Goal: Task Accomplishment & Management: Use online tool/utility

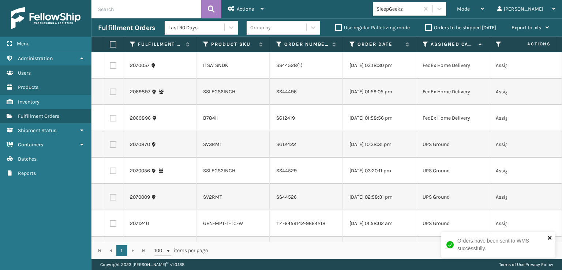
click at [549, 239] on icon "close" at bounding box center [550, 238] width 5 height 6
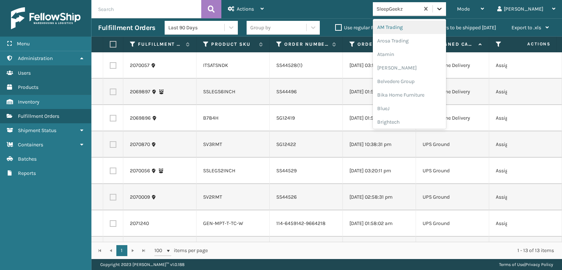
click at [443, 8] on icon at bounding box center [439, 8] width 7 height 7
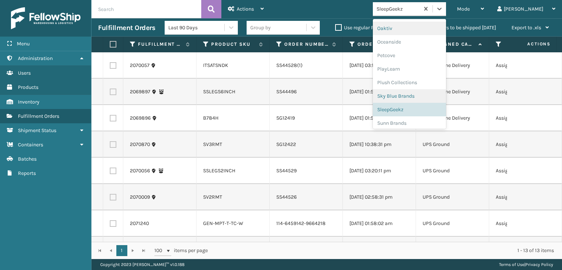
scroll to position [367, 0]
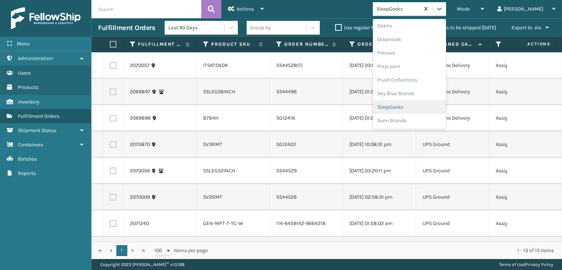
click at [434, 105] on div "SleepGeekz" at bounding box center [409, 107] width 73 height 14
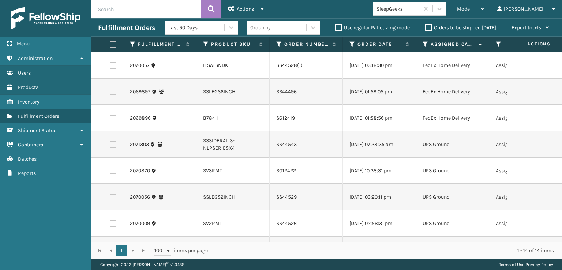
click at [111, 41] on label at bounding box center [112, 44] width 4 height 7
click at [110, 42] on input "checkbox" at bounding box center [110, 44] width 0 height 5
checkbox input "true"
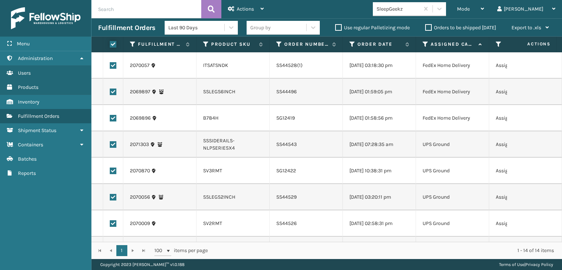
checkbox input "true"
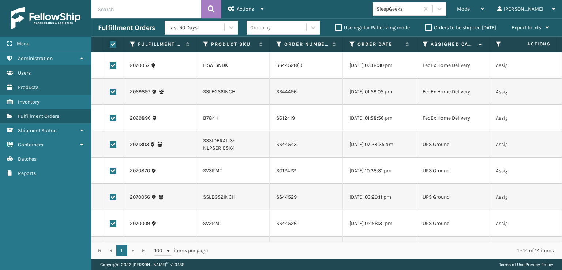
checkbox input "true"
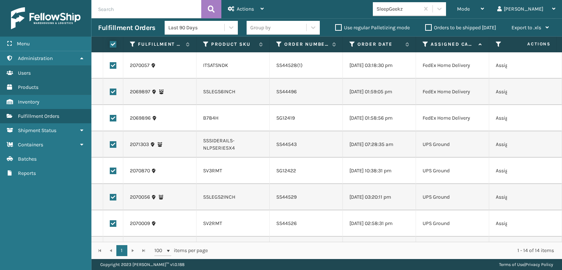
checkbox input "true"
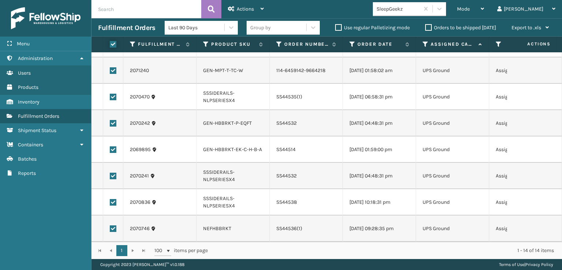
scroll to position [198, 0]
click at [245, 6] on span "Actions" at bounding box center [245, 9] width 17 height 6
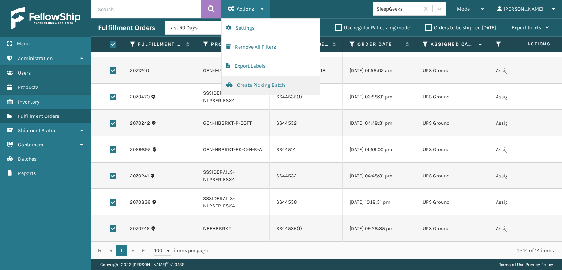
click at [257, 83] on button "Create Picking Batch" at bounding box center [271, 85] width 98 height 19
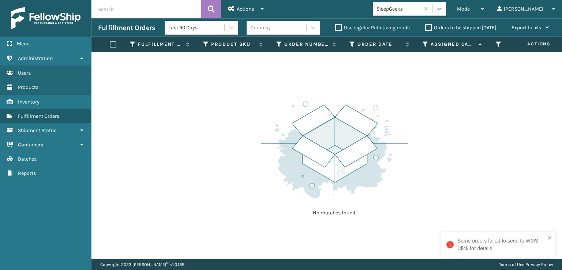
click at [446, 14] on div at bounding box center [439, 8] width 13 height 13
click at [515, 248] on div "Some orders failed to send to WMS. Click for details." at bounding box center [502, 244] width 88 height 15
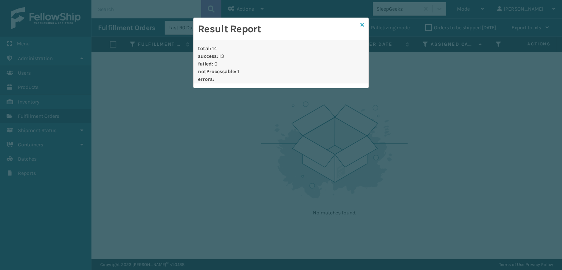
click at [363, 23] on icon at bounding box center [363, 24] width 4 height 5
